Goal: Information Seeking & Learning: Learn about a topic

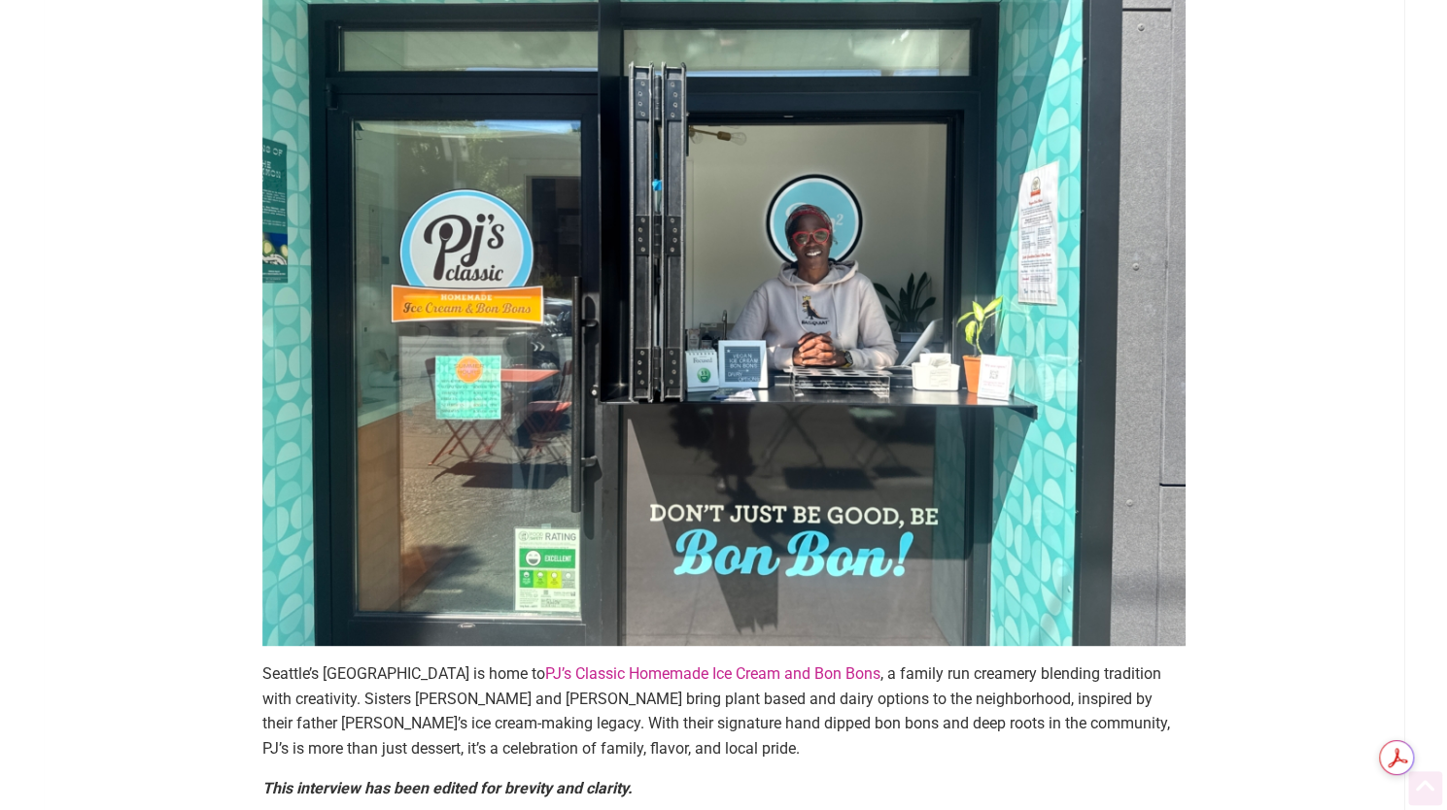
scroll to position [424, 0]
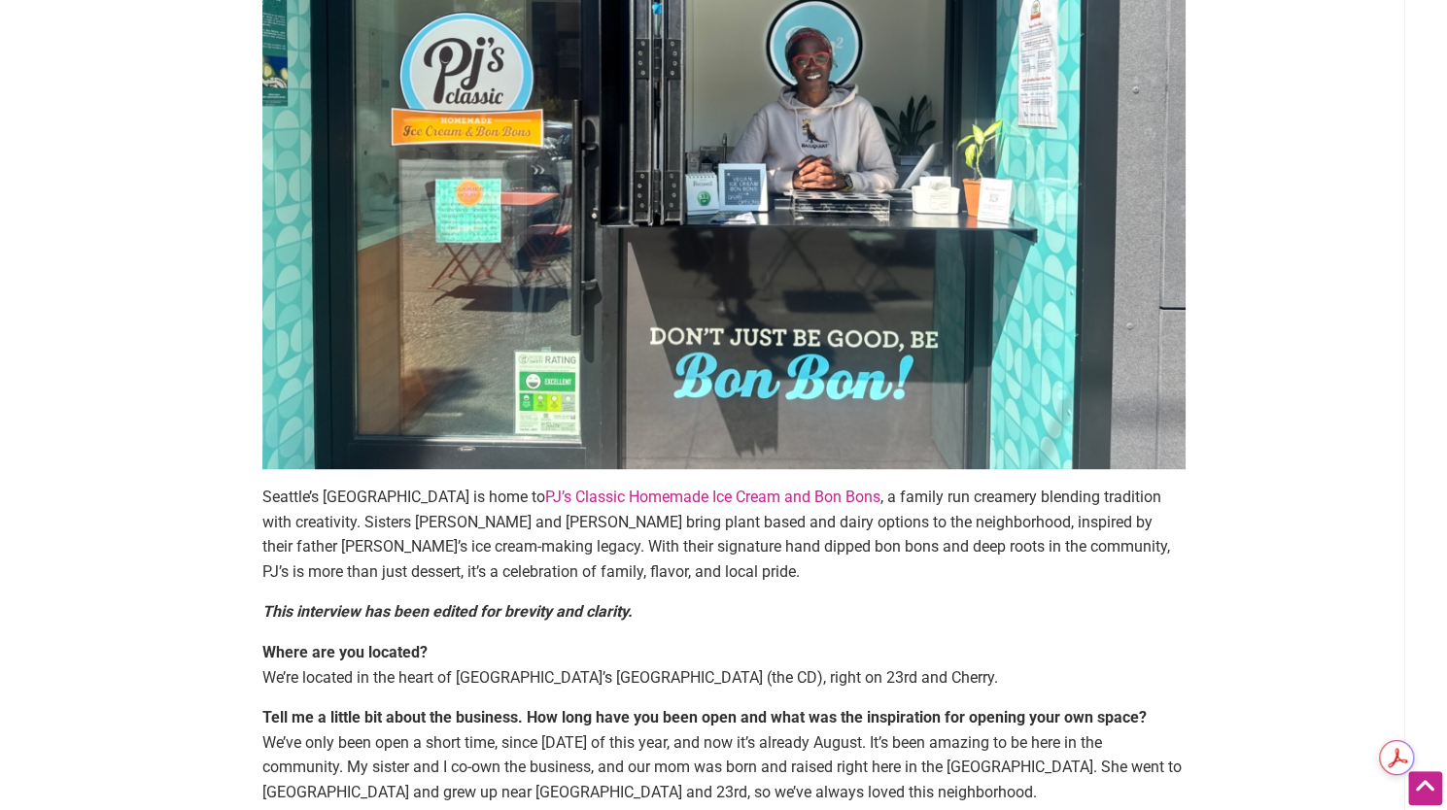
click at [657, 566] on p "Seattle’s [GEOGRAPHIC_DATA] is home to PJ’s Classic Homemade Ice Cream and Bon …" at bounding box center [723, 534] width 923 height 99
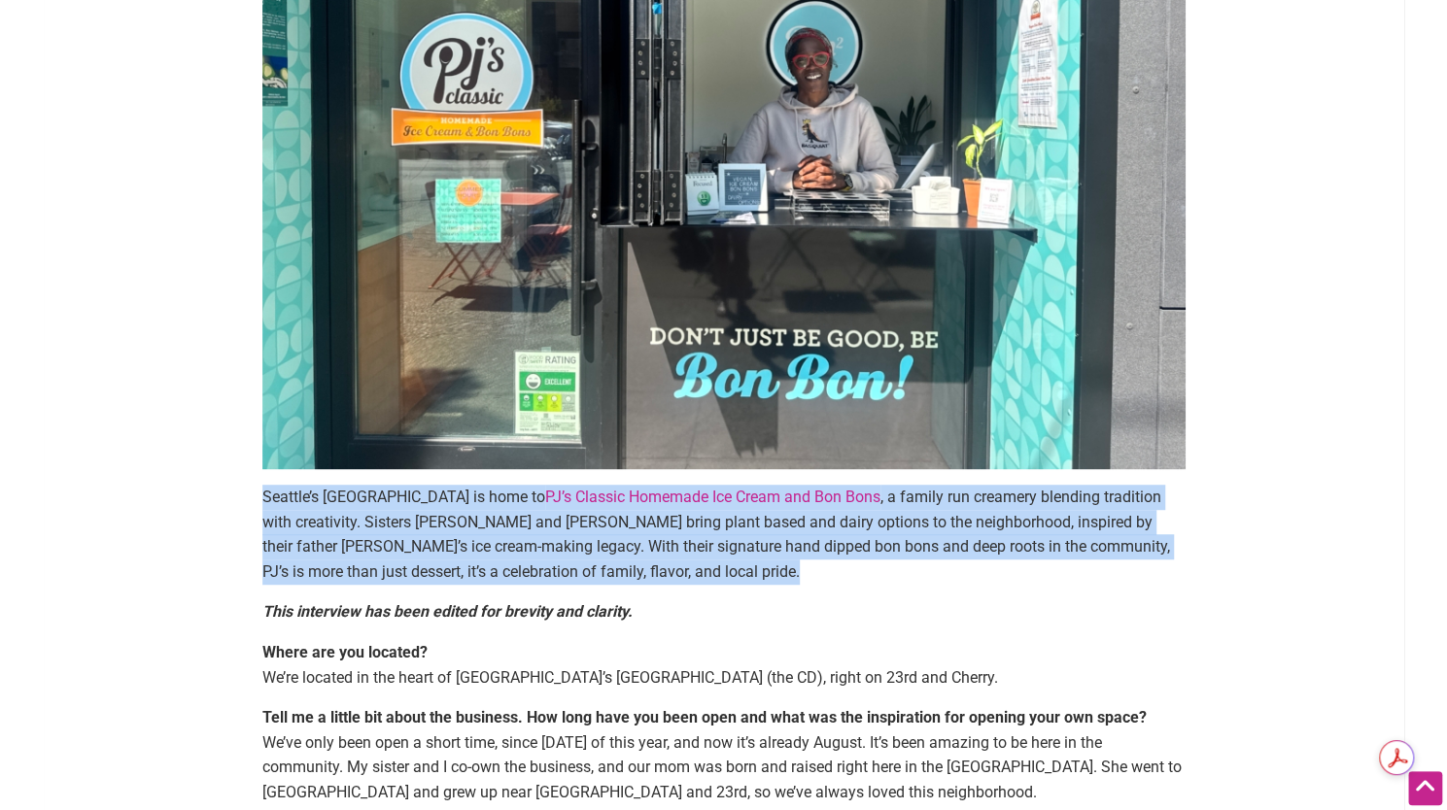
click at [657, 566] on p "Seattle’s [GEOGRAPHIC_DATA] is home to PJ’s Classic Homemade Ice Cream and Bon …" at bounding box center [723, 534] width 923 height 99
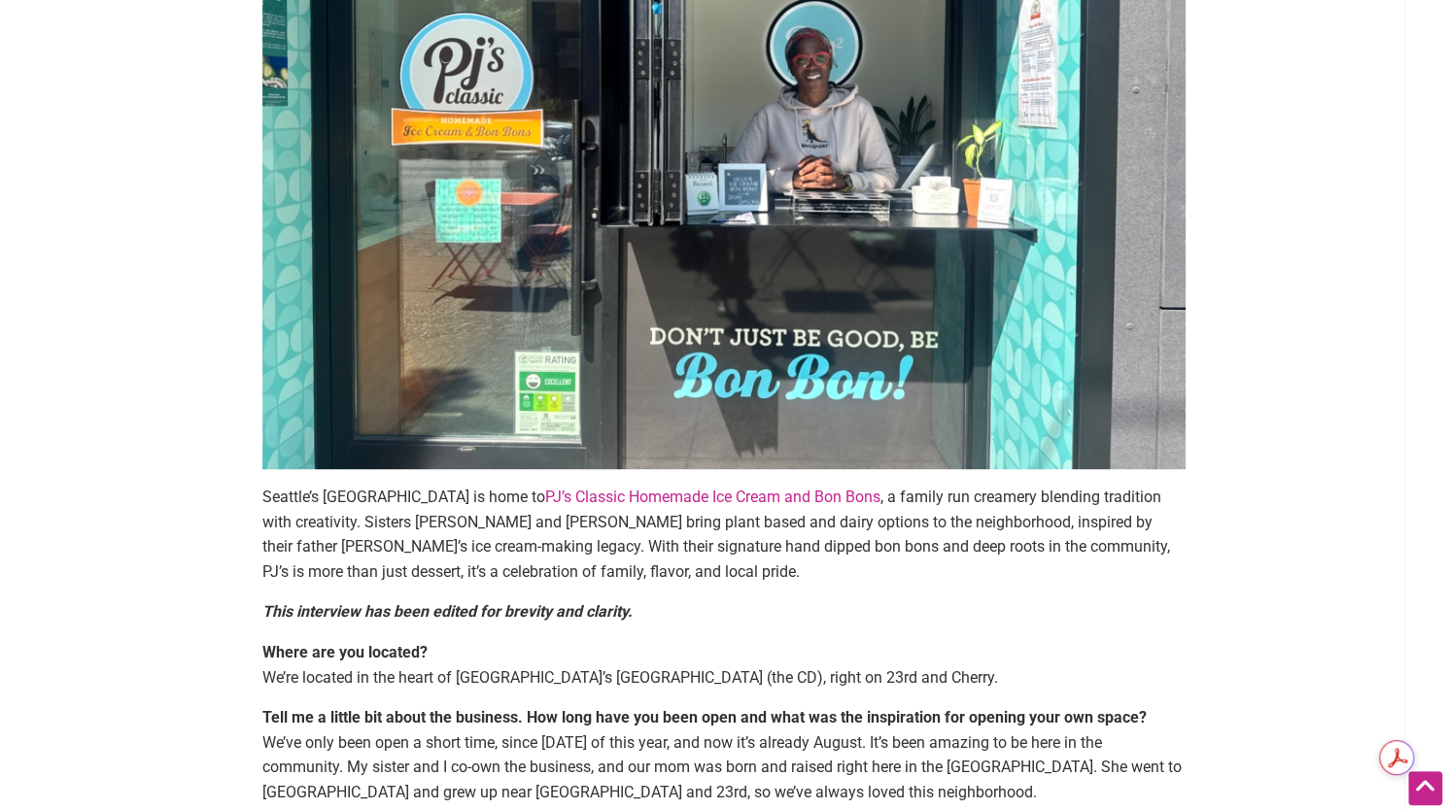
click at [657, 566] on p "Seattle’s [GEOGRAPHIC_DATA] is home to PJ’s Classic Homemade Ice Cream and Bon …" at bounding box center [723, 534] width 923 height 99
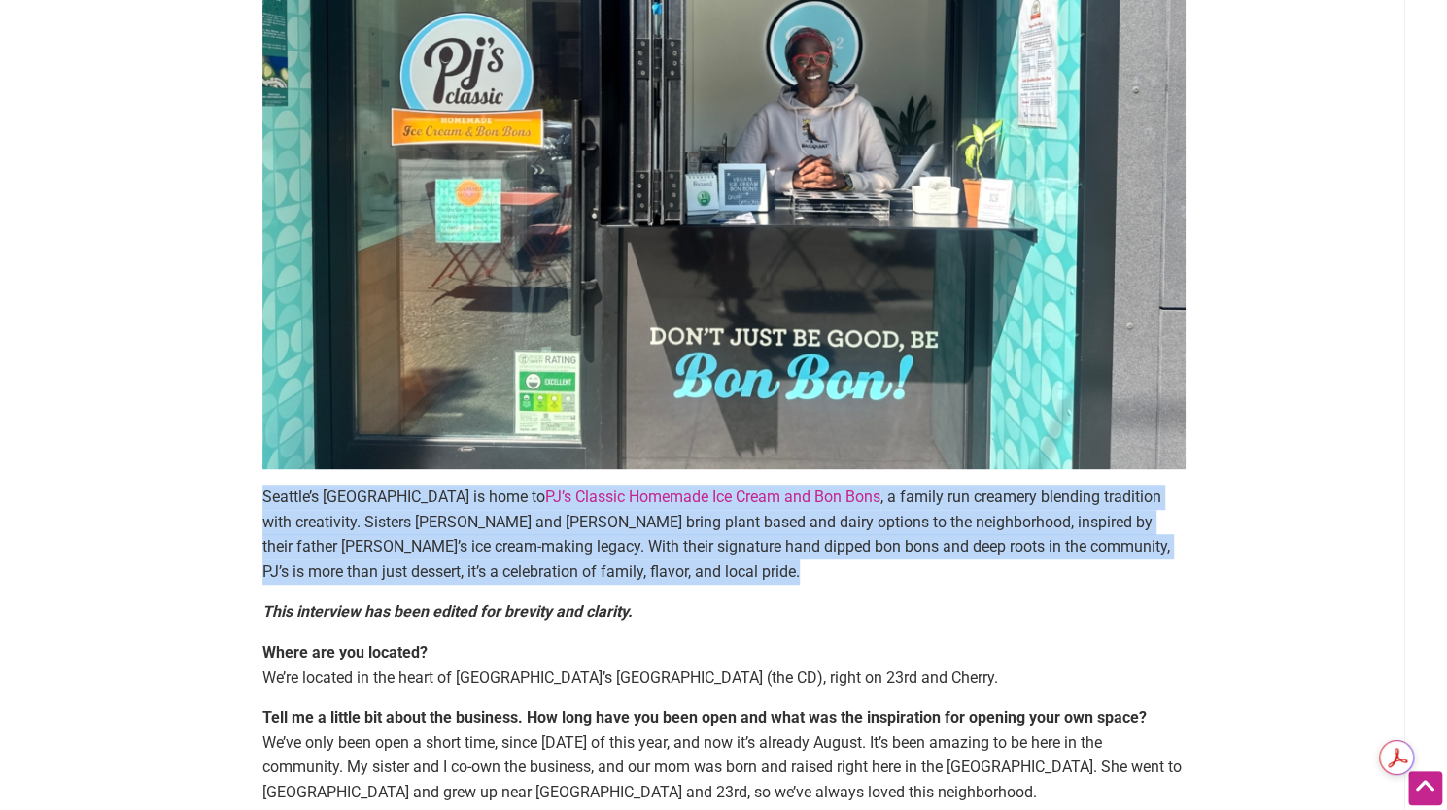
click at [657, 566] on p "Seattle’s [GEOGRAPHIC_DATA] is home to PJ’s Classic Homemade Ice Cream and Bon …" at bounding box center [723, 534] width 923 height 99
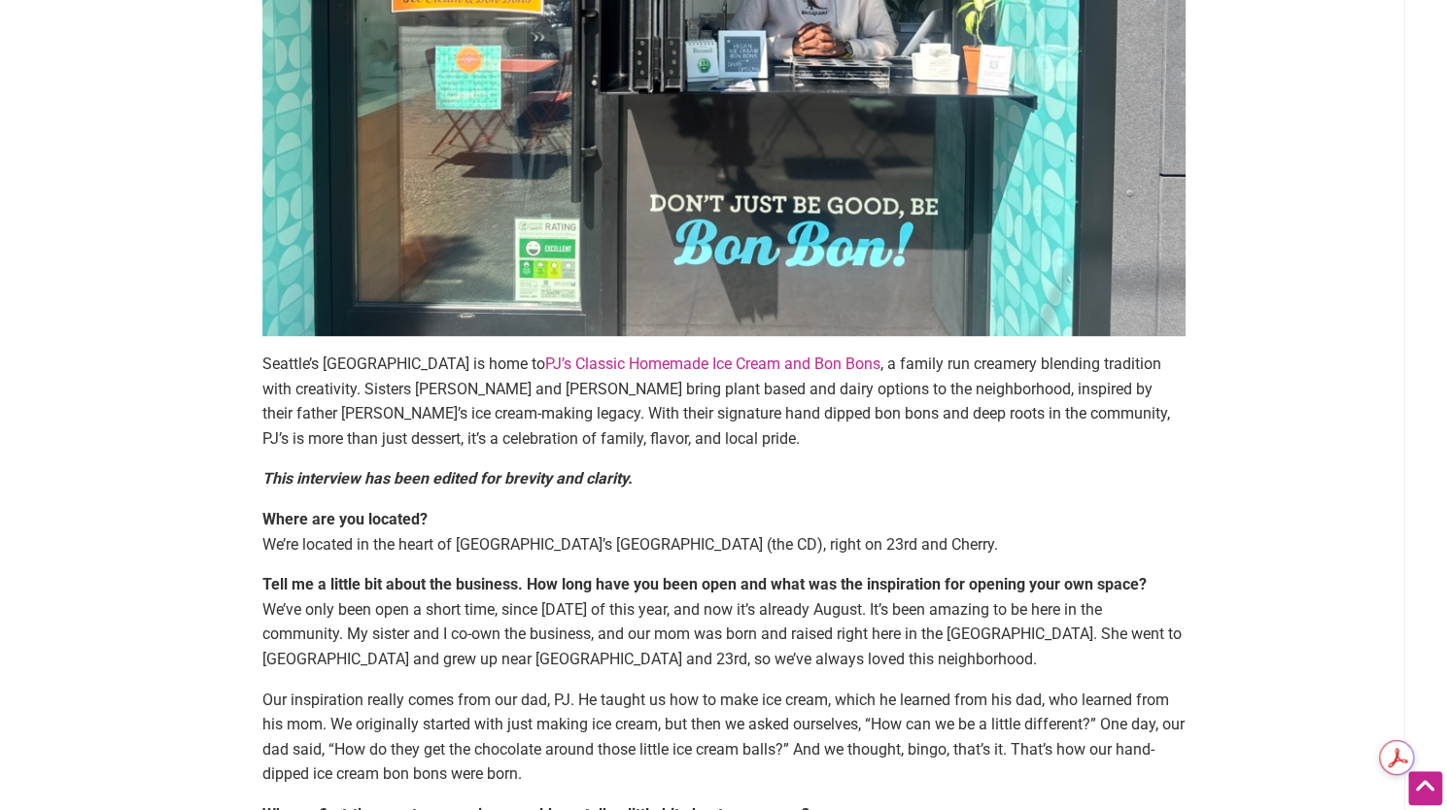
scroll to position [569, 0]
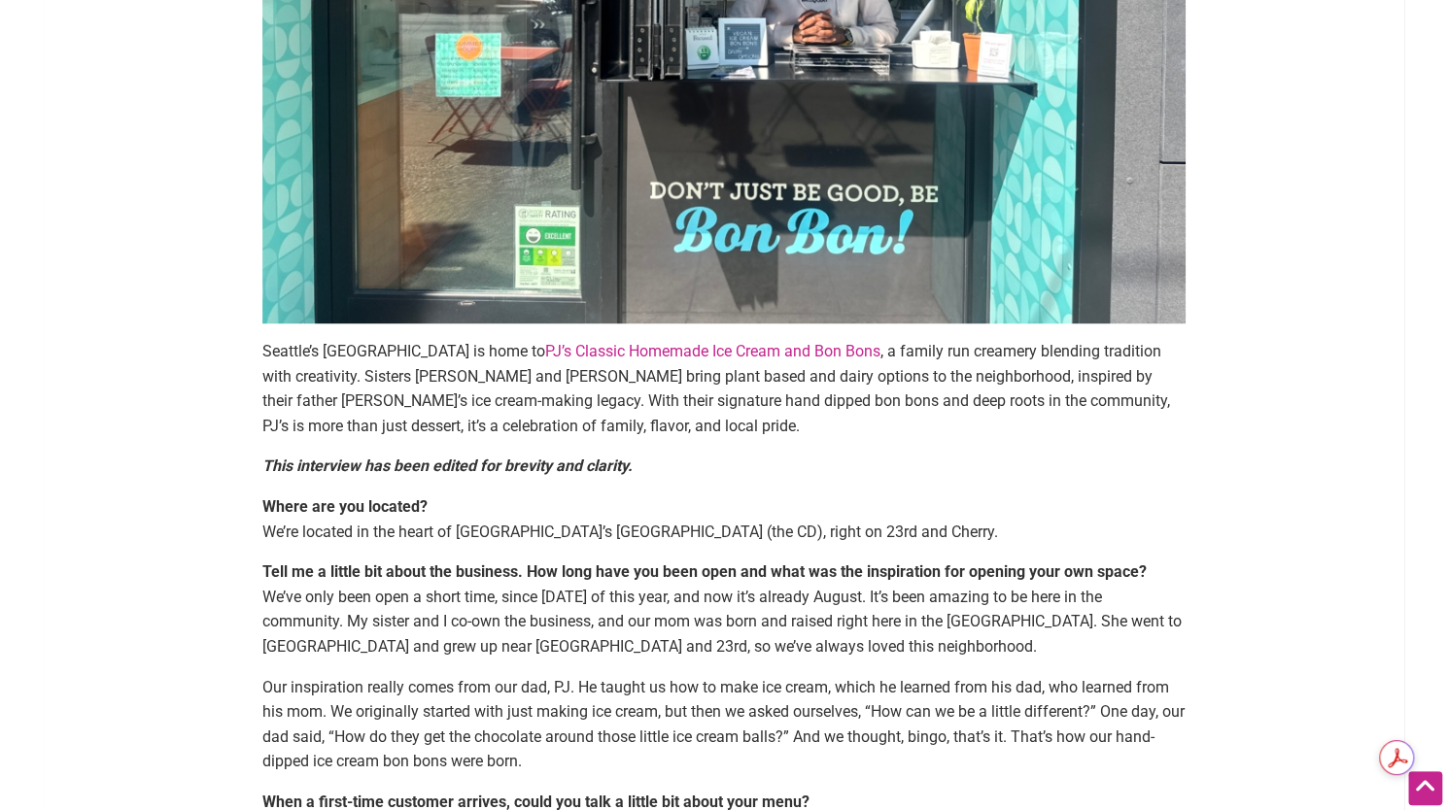
click at [657, 566] on strong "Tell me a little bit about the business. How long have you been open and what w…" at bounding box center [704, 572] width 884 height 18
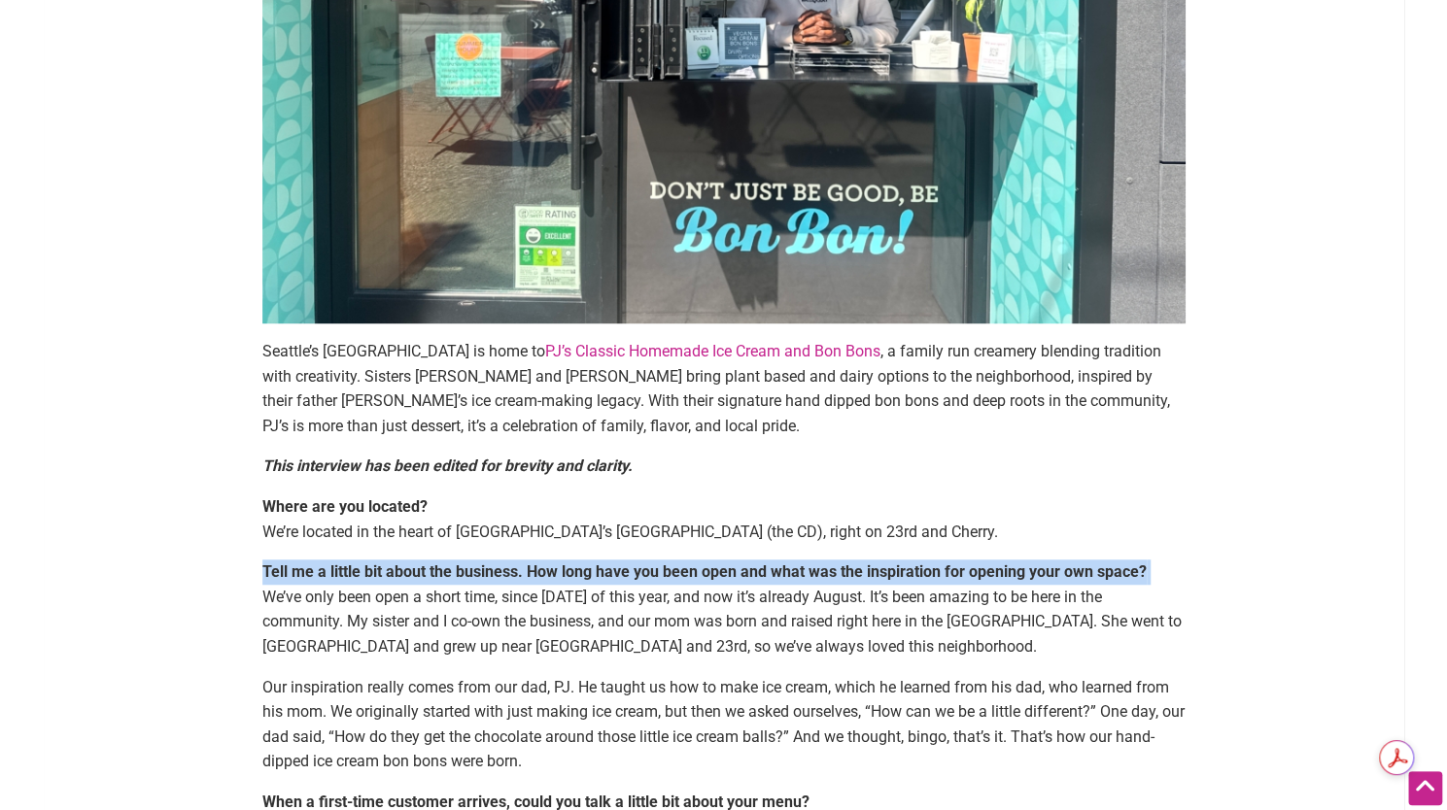
click at [657, 566] on strong "Tell me a little bit about the business. How long have you been open and what w…" at bounding box center [704, 572] width 884 height 18
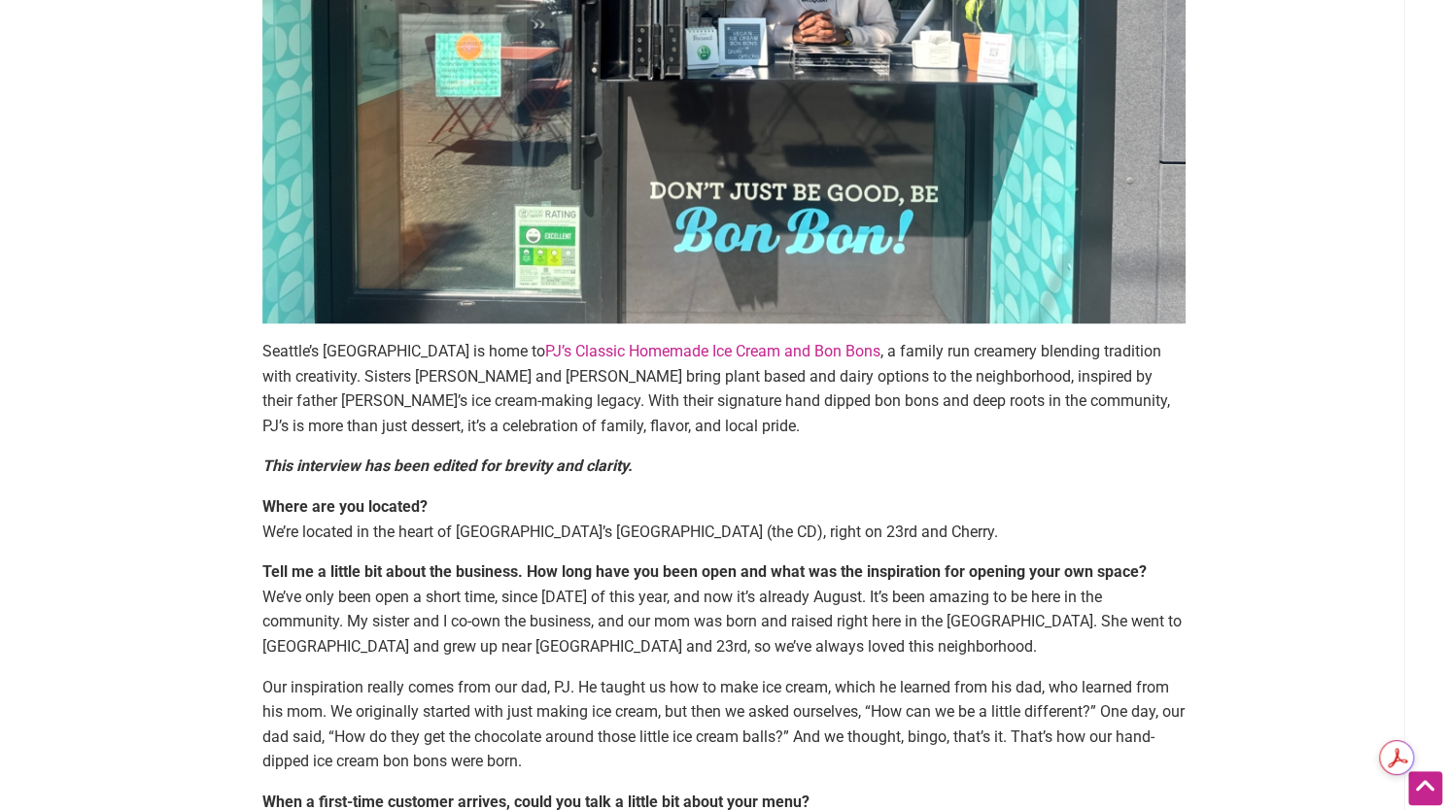
click at [667, 611] on p "Tell me a little bit about the business. How long have you been open and what w…" at bounding box center [723, 609] width 923 height 99
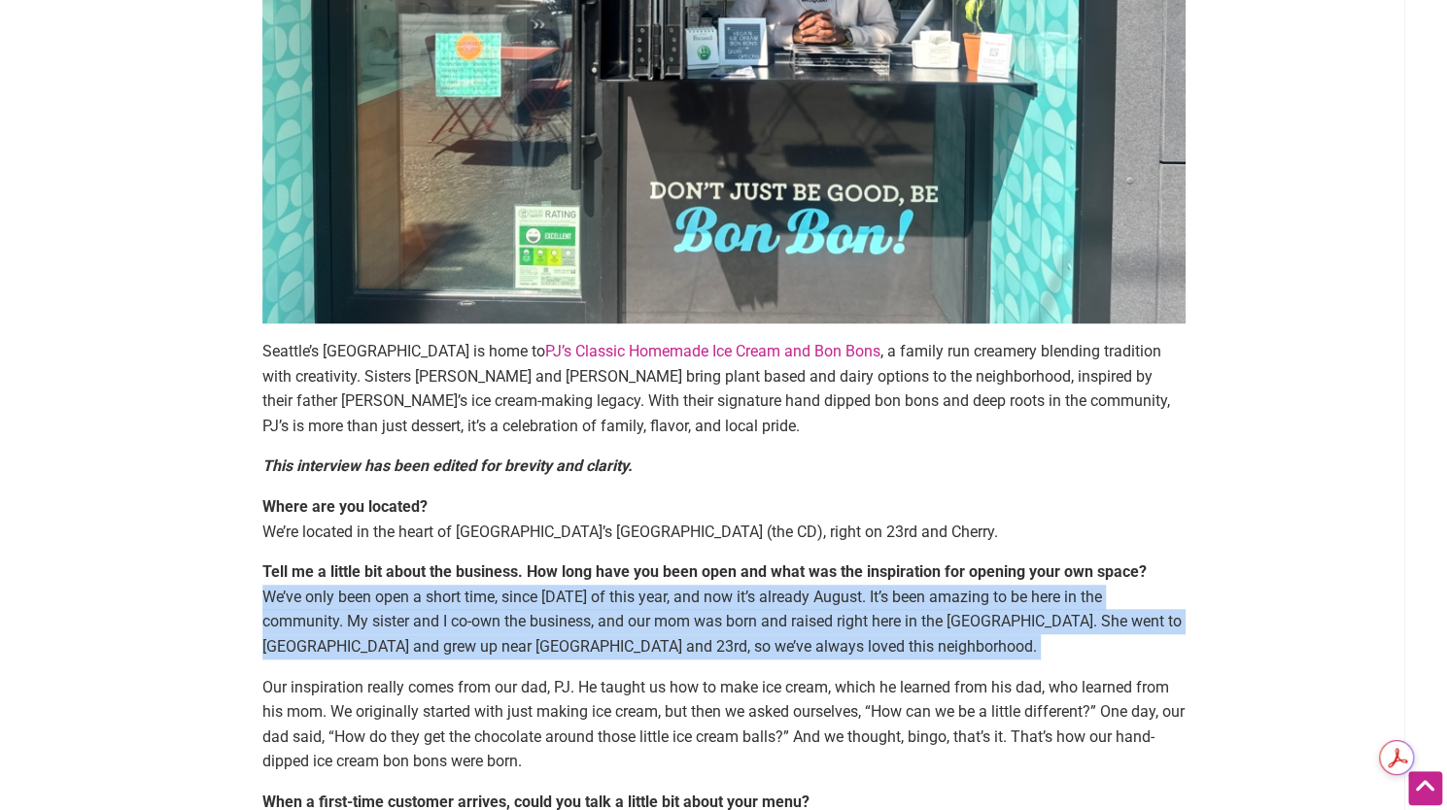
click at [667, 611] on p "Tell me a little bit about the business. How long have you been open and what w…" at bounding box center [723, 609] width 923 height 99
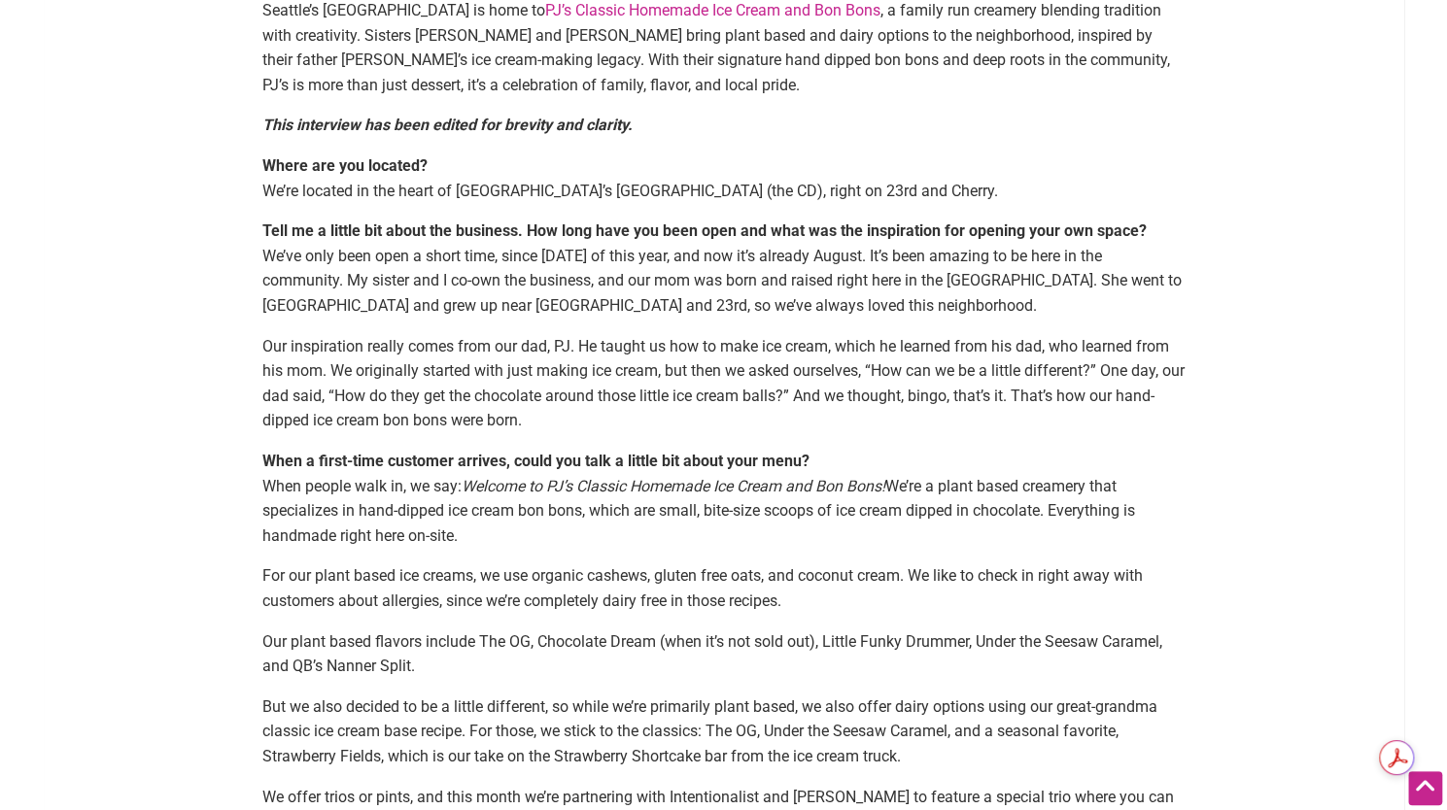
scroll to position [911, 0]
click at [817, 344] on p "Our inspiration really comes from our dad, PJ. He taught us how to make ice cre…" at bounding box center [723, 382] width 923 height 99
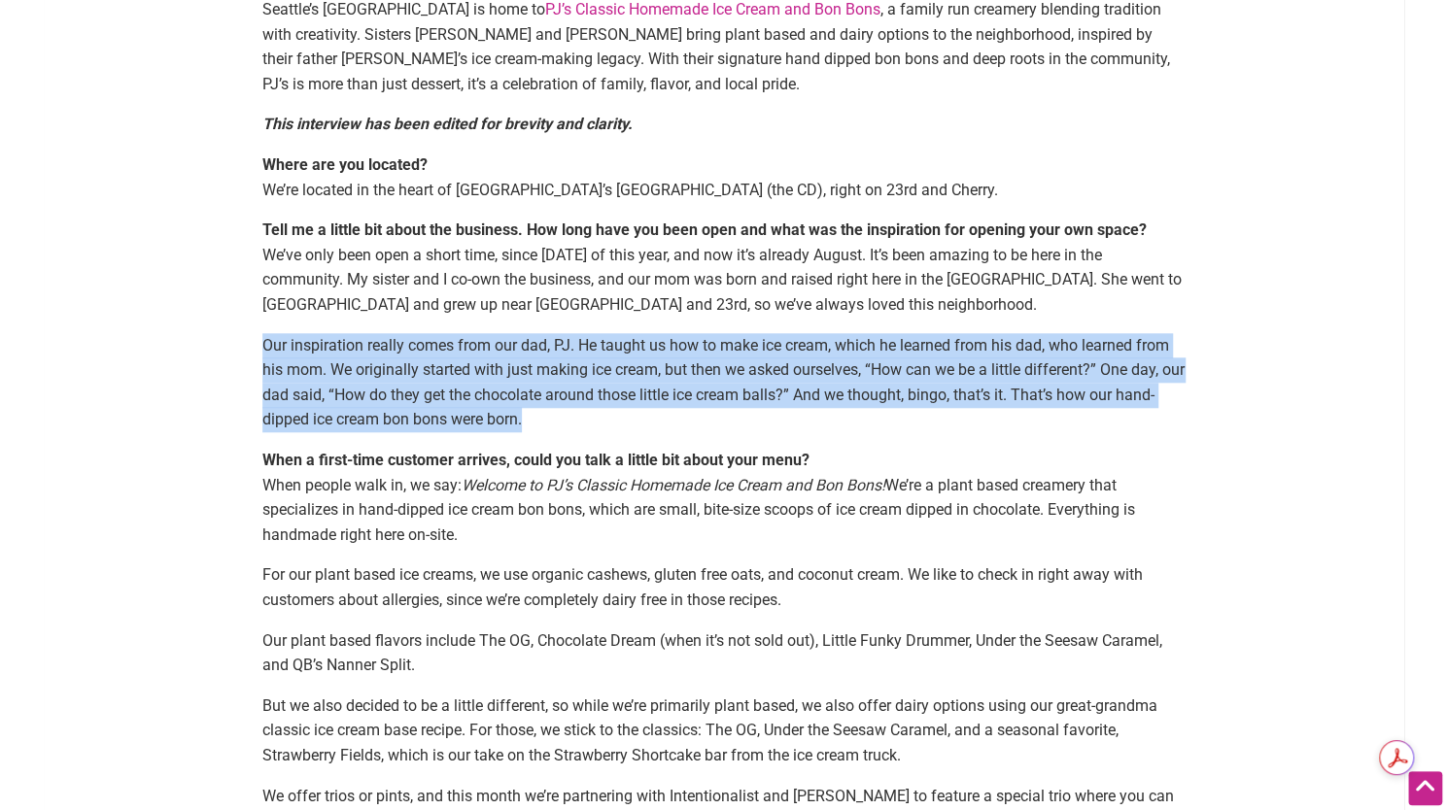
click at [817, 344] on p "Our inspiration really comes from our dad, PJ. He taught us how to make ice cre…" at bounding box center [723, 382] width 923 height 99
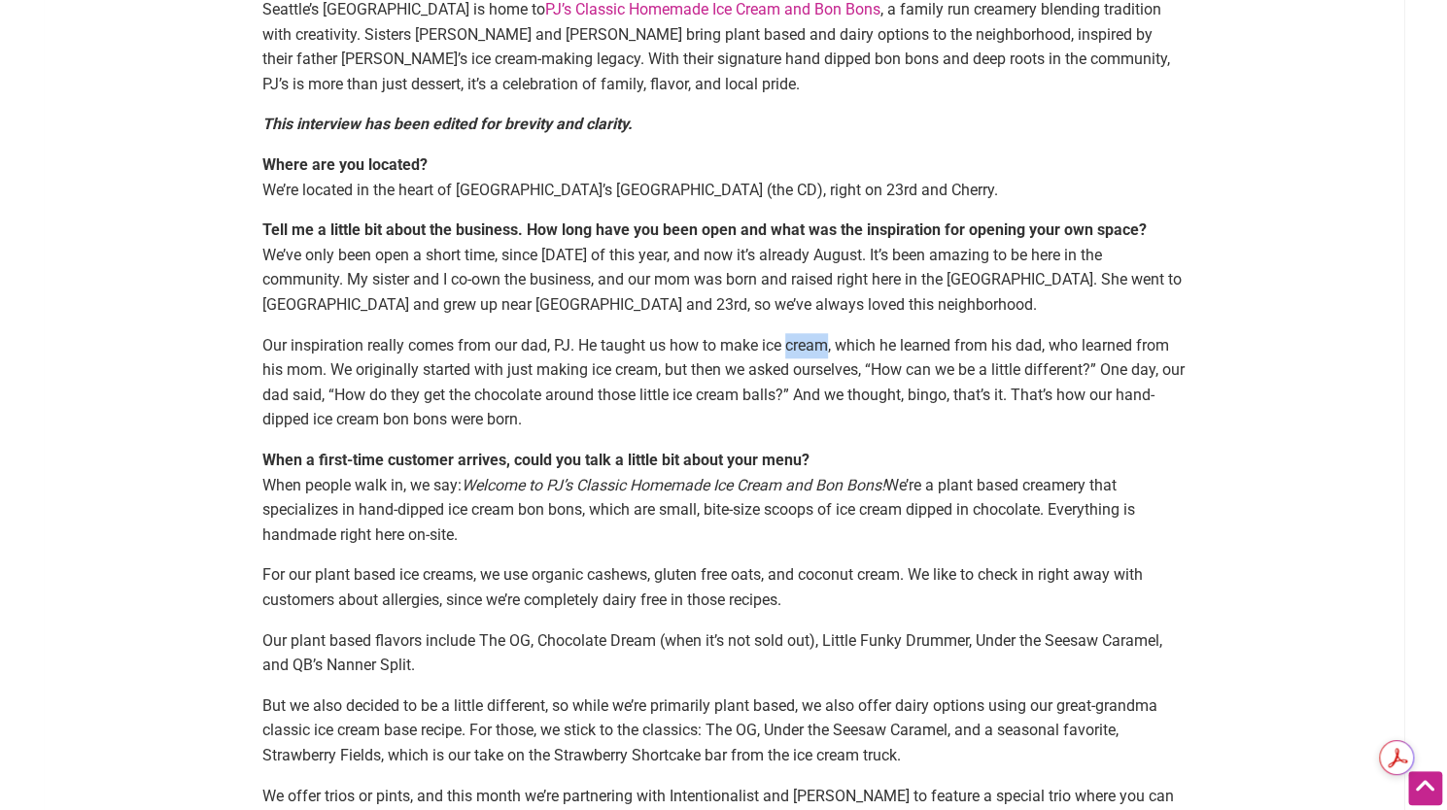
click at [817, 344] on p "Our inspiration really comes from our dad, PJ. He taught us how to make ice cre…" at bounding box center [723, 382] width 923 height 99
click at [841, 372] on p "Our inspiration really comes from our dad, PJ. He taught us how to make ice cre…" at bounding box center [723, 382] width 923 height 99
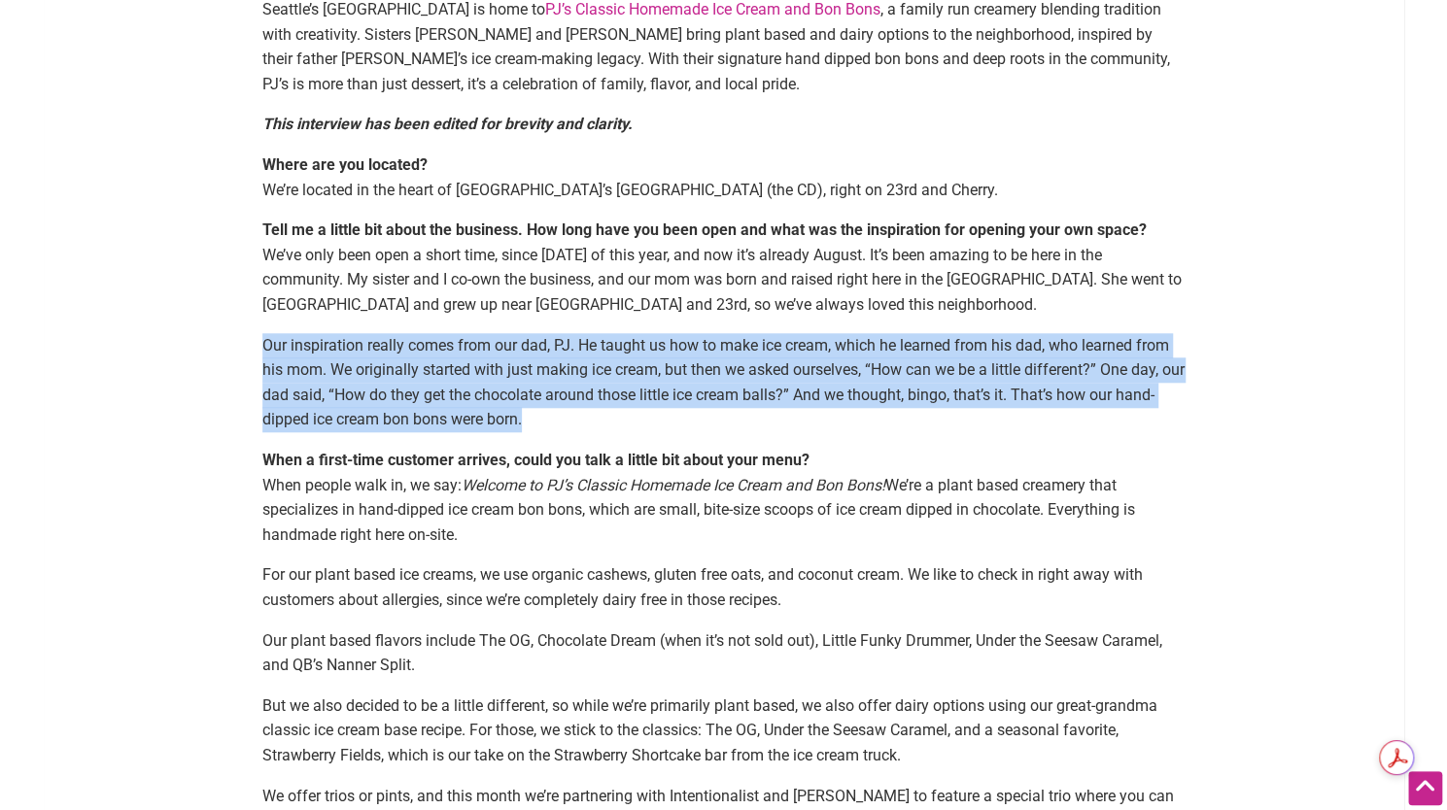
click at [841, 372] on p "Our inspiration really comes from our dad, PJ. He taught us how to make ice cre…" at bounding box center [723, 382] width 923 height 99
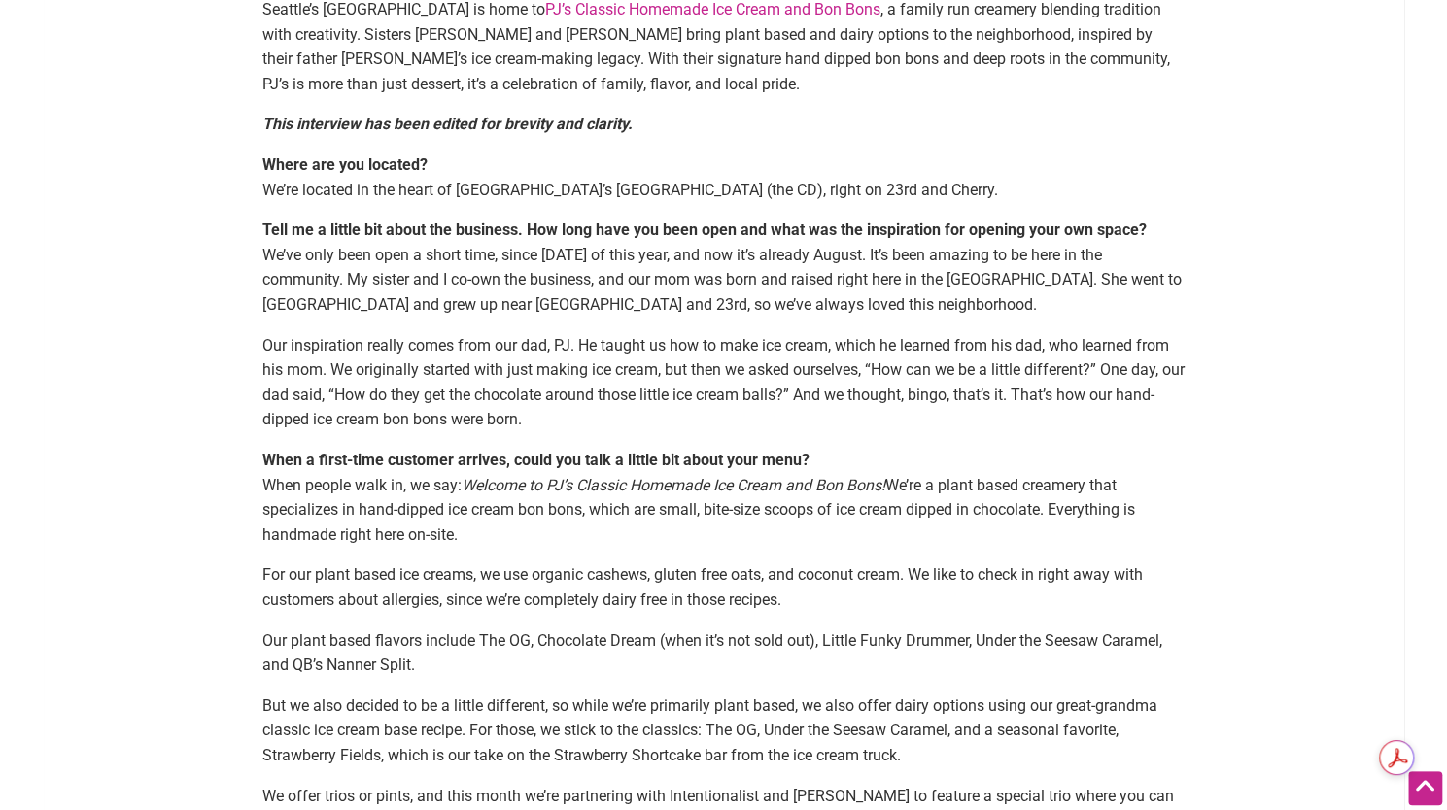
click at [682, 401] on p "Our inspiration really comes from our dad, PJ. He taught us how to make ice cre…" at bounding box center [723, 382] width 923 height 99
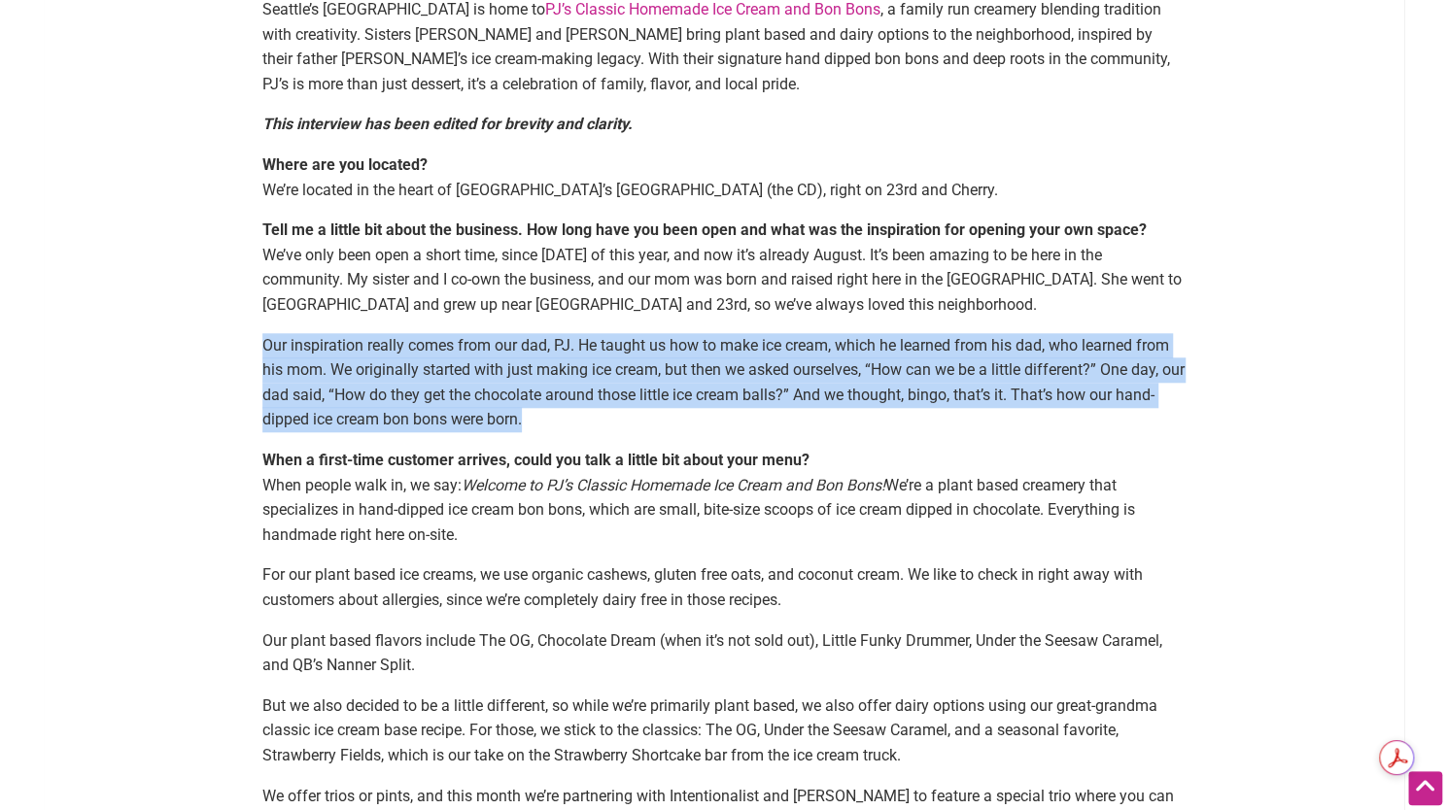
click at [682, 401] on p "Our inspiration really comes from our dad, PJ. He taught us how to make ice cre…" at bounding box center [723, 382] width 923 height 99
